Goal: Task Accomplishment & Management: Manage account settings

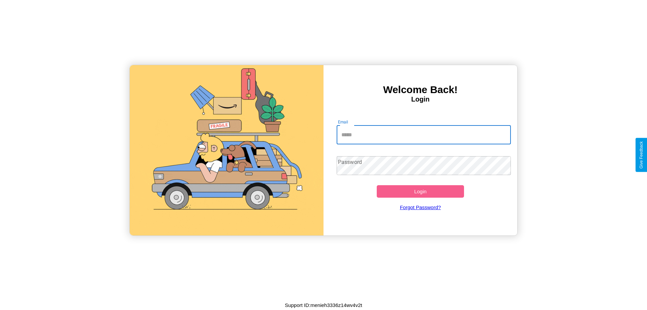
click at [423, 134] on input "Email" at bounding box center [424, 134] width 175 height 19
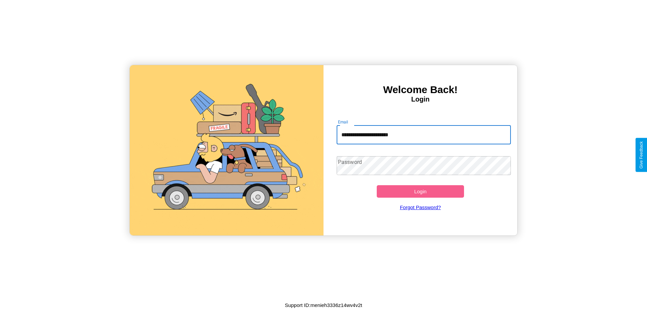
type input "**********"
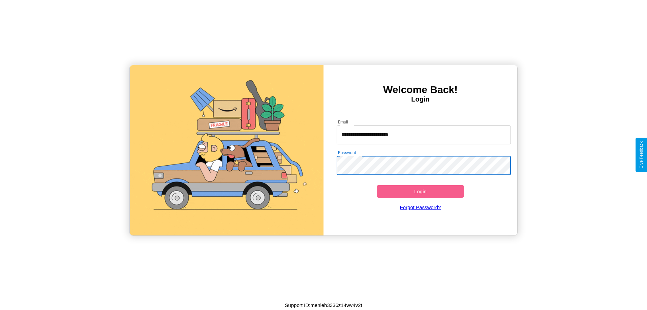
click at [420, 191] on button "Login" at bounding box center [420, 191] width 87 height 12
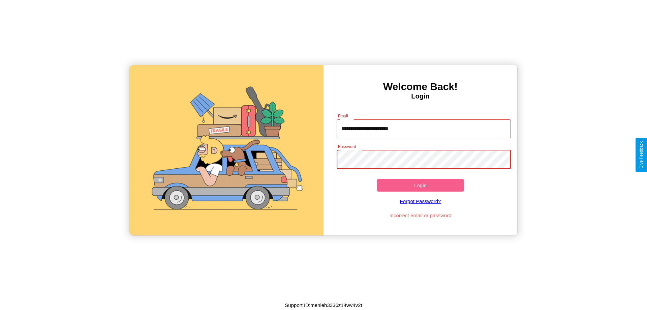
click at [420, 185] on button "Login" at bounding box center [420, 185] width 87 height 12
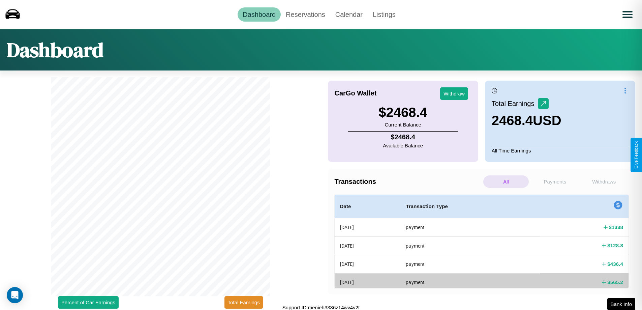
scroll to position [2, 0]
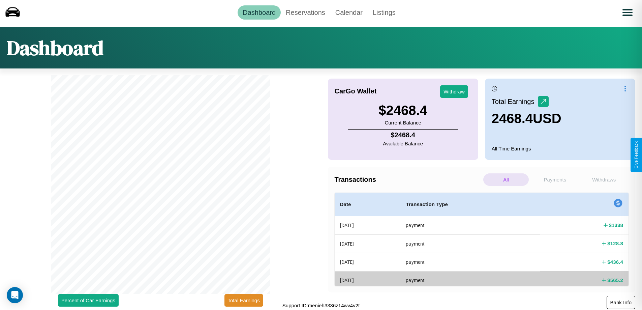
click at [621, 302] on button "Bank Info" at bounding box center [620, 301] width 29 height 13
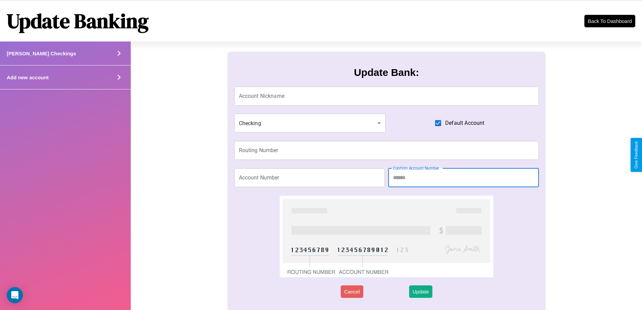
click at [65, 77] on div "Add new account" at bounding box center [65, 77] width 131 height 24
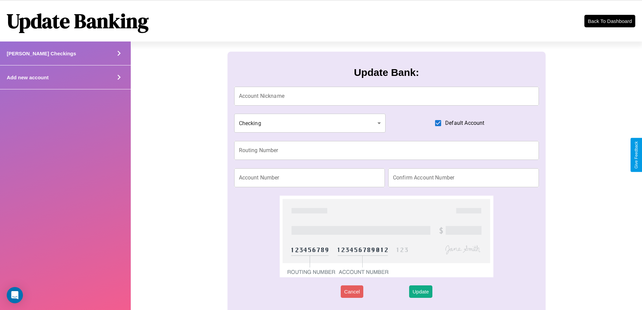
click at [65, 77] on div "Add new account" at bounding box center [65, 77] width 131 height 24
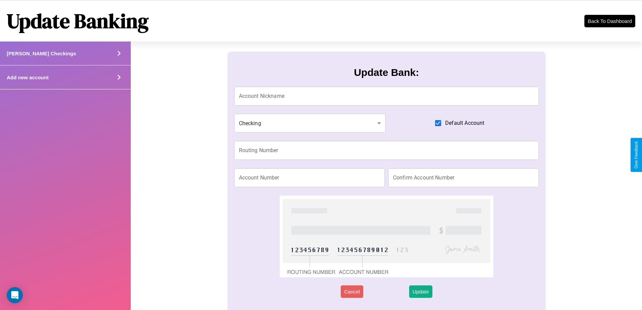
click at [65, 77] on div "Add new account" at bounding box center [65, 77] width 131 height 24
click at [119, 58] on icon at bounding box center [119, 53] width 10 height 10
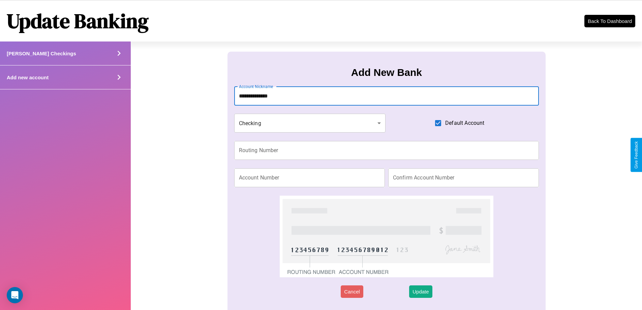
type input "**********"
